Goal: Transaction & Acquisition: Purchase product/service

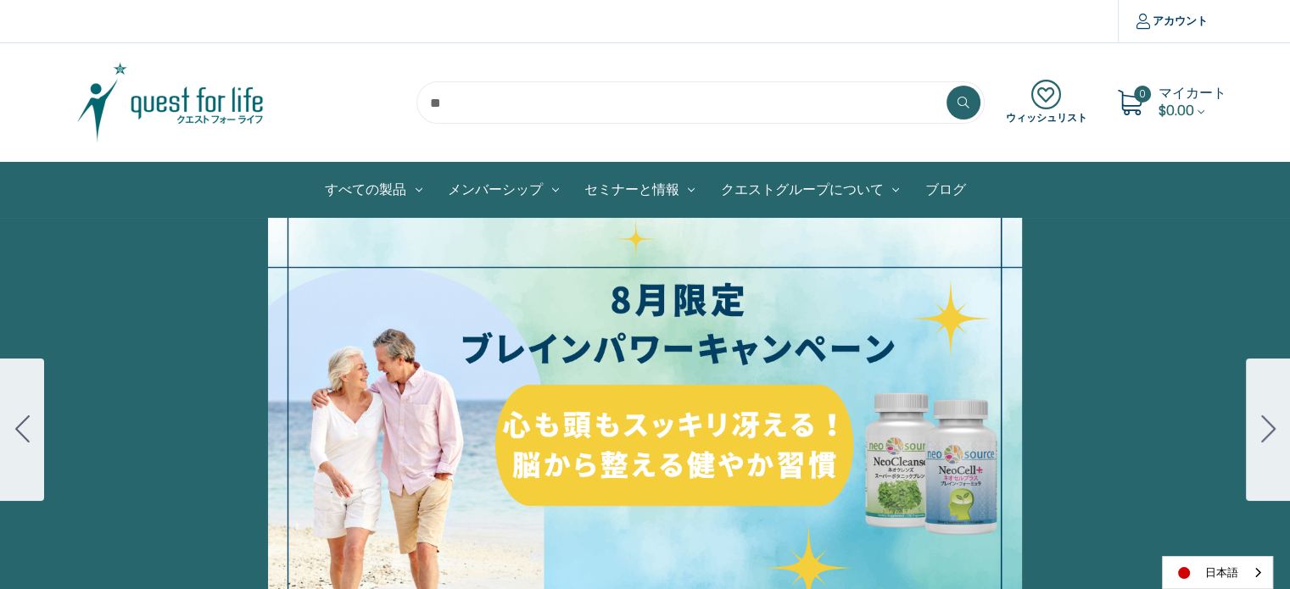
click at [949, 198] on link "ブログ" at bounding box center [944, 190] width 66 height 54
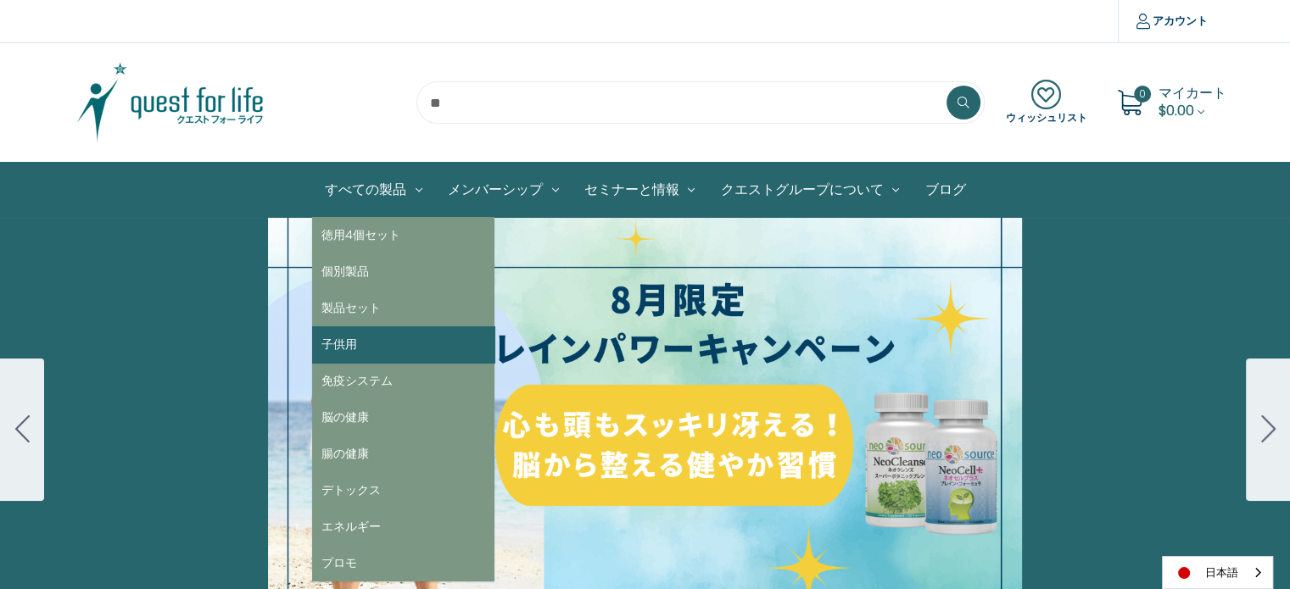
click at [363, 346] on link "子供用" at bounding box center [403, 344] width 182 height 36
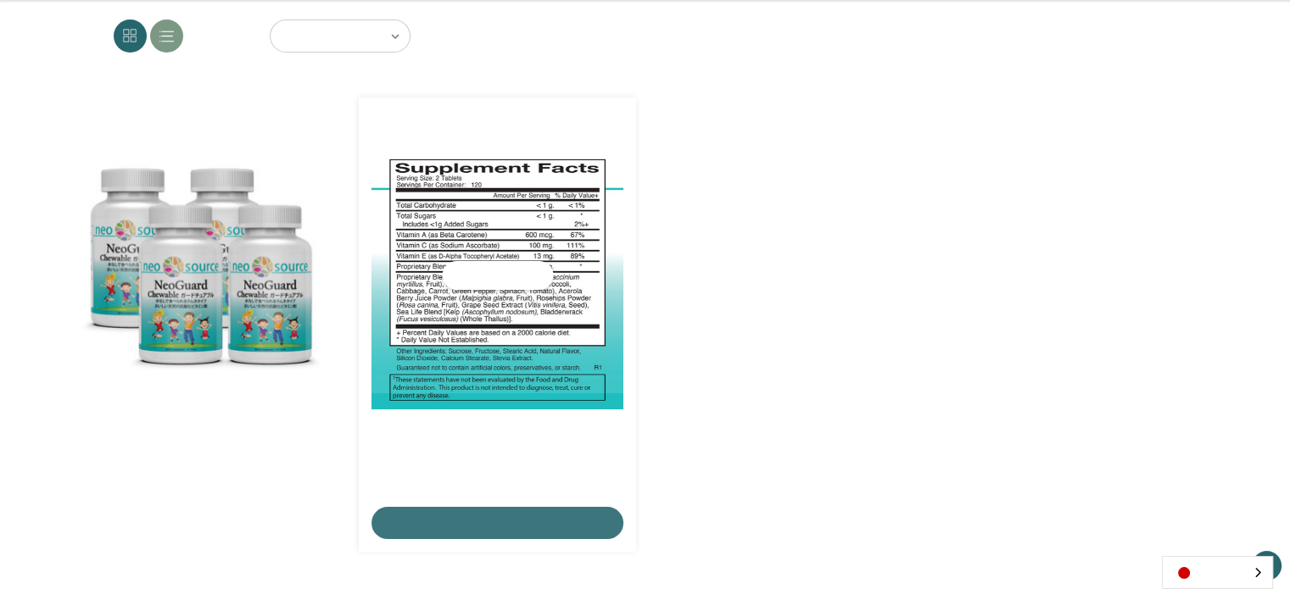
scroll to position [254, 0]
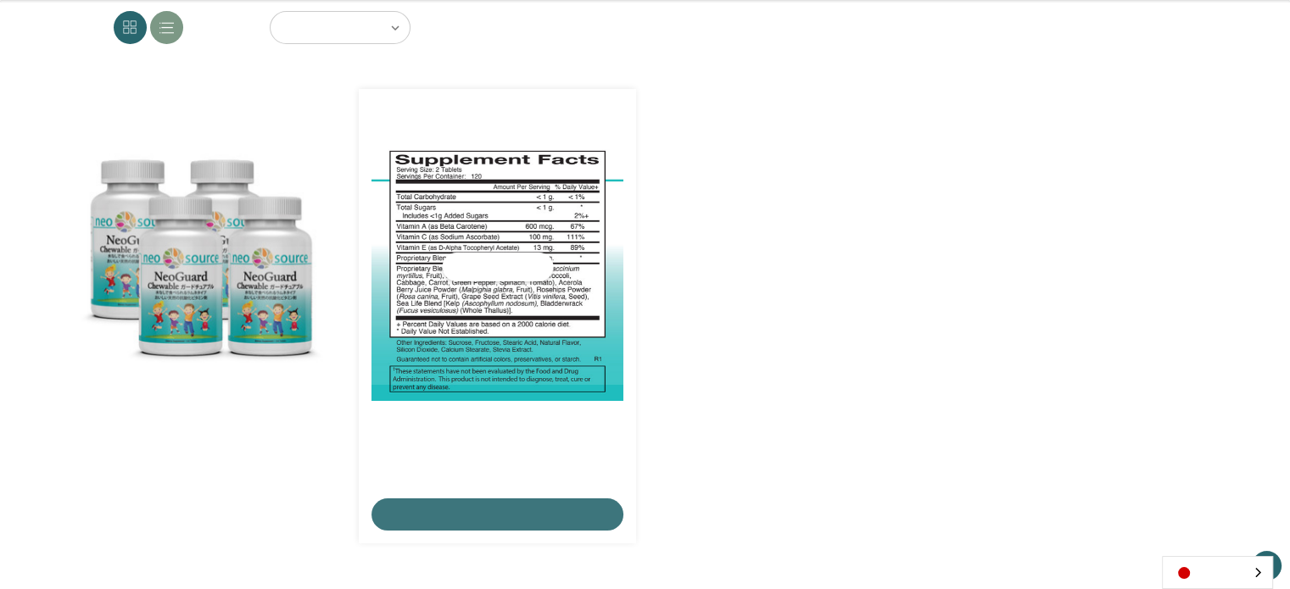
click at [455, 343] on img "NeoGuard Chewable,$50.00\a" at bounding box center [497, 267] width 252 height 268
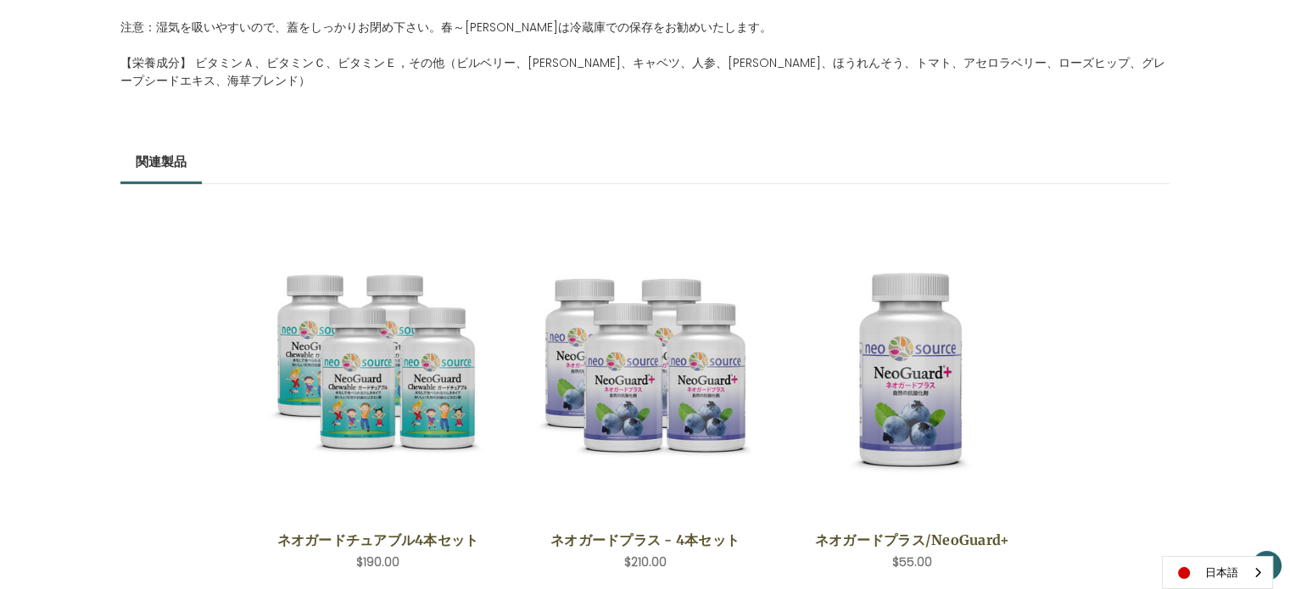
scroll to position [848, 0]
